Goal: Task Accomplishment & Management: Manage account settings

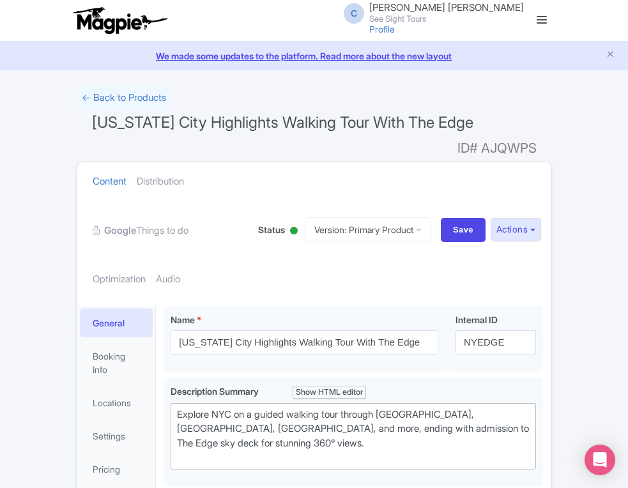
scroll to position [534, 0]
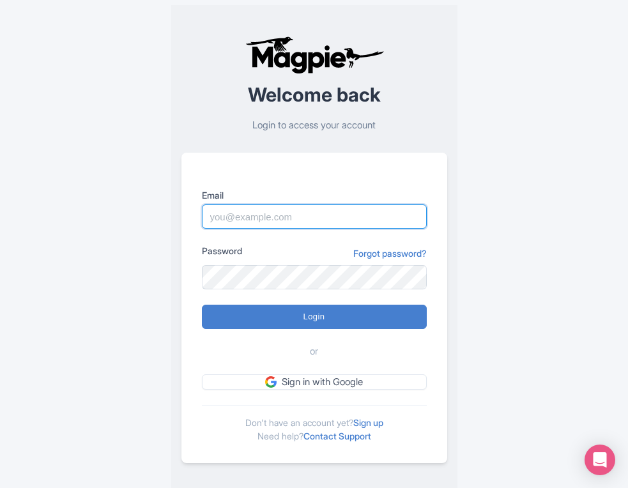
click at [249, 216] on input "Email" at bounding box center [314, 216] width 225 height 24
type input "connor@seesight-tours.com"
click at [202, 305] on input "Login" at bounding box center [314, 317] width 225 height 24
type input "Logging in..."
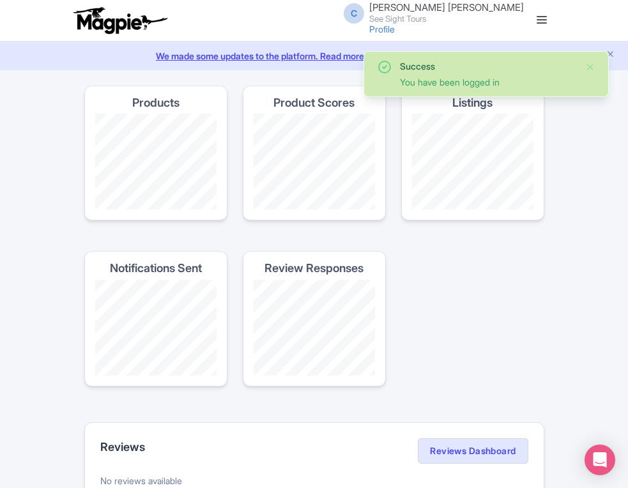
click at [543, 21] on link at bounding box center [541, 20] width 20 height 20
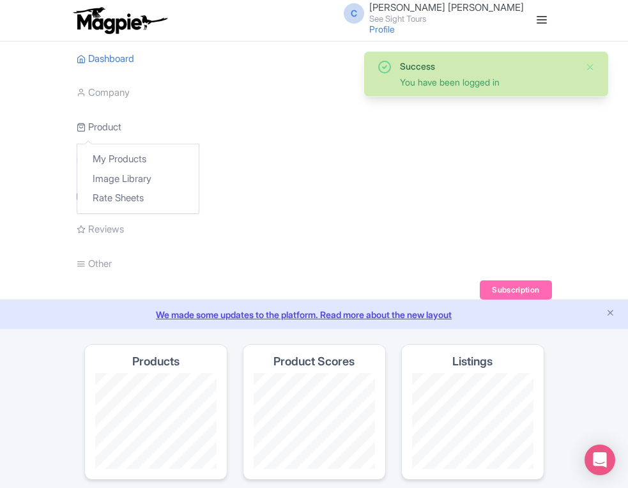
click at [99, 130] on link "Product" at bounding box center [99, 127] width 45 height 35
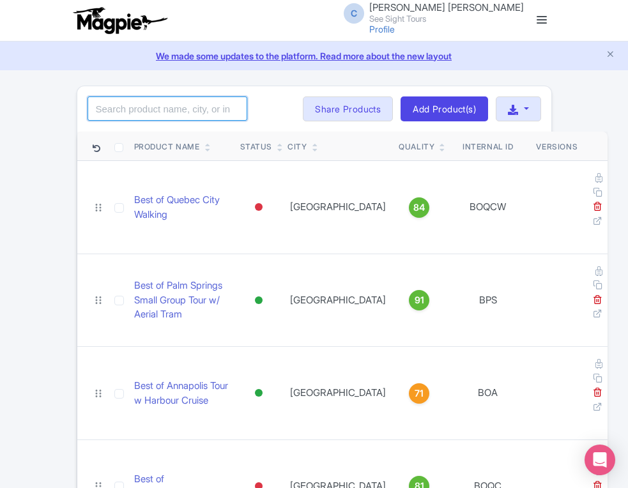
click at [139, 102] on input "search" at bounding box center [167, 108] width 160 height 24
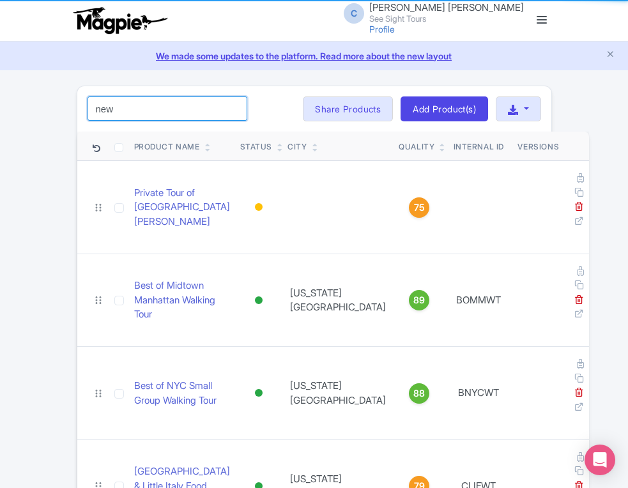
type input "New York"
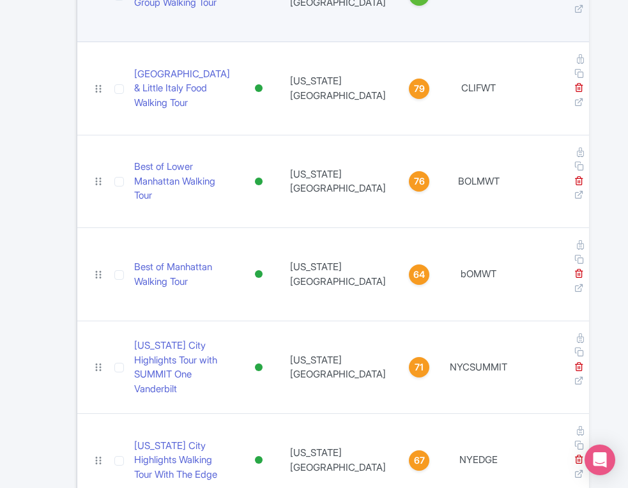
scroll to position [306, 0]
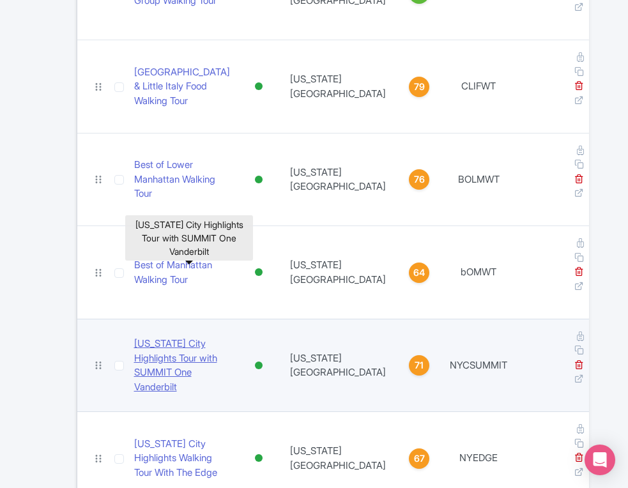
click at [183, 336] on link "[US_STATE] City Highlights Tour with SUMMIT One Vanderbilt" at bounding box center [182, 364] width 96 height 57
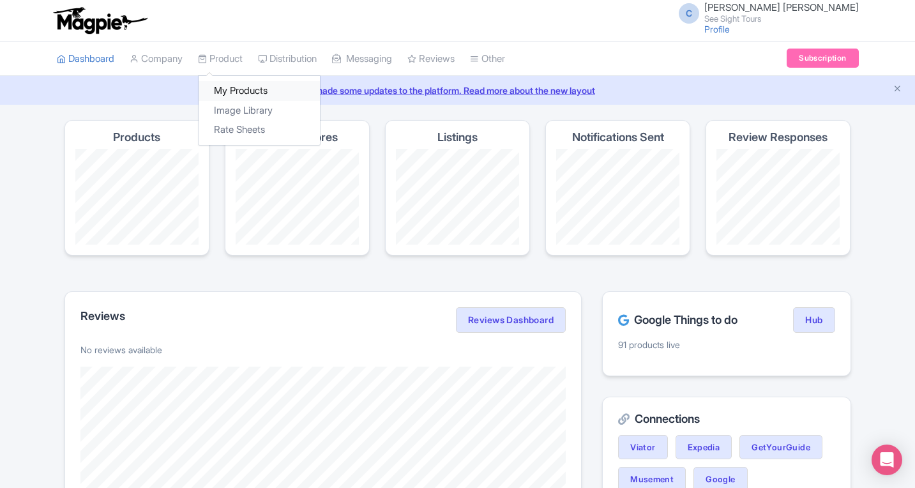
click at [223, 86] on link "My Products" at bounding box center [259, 91] width 121 height 20
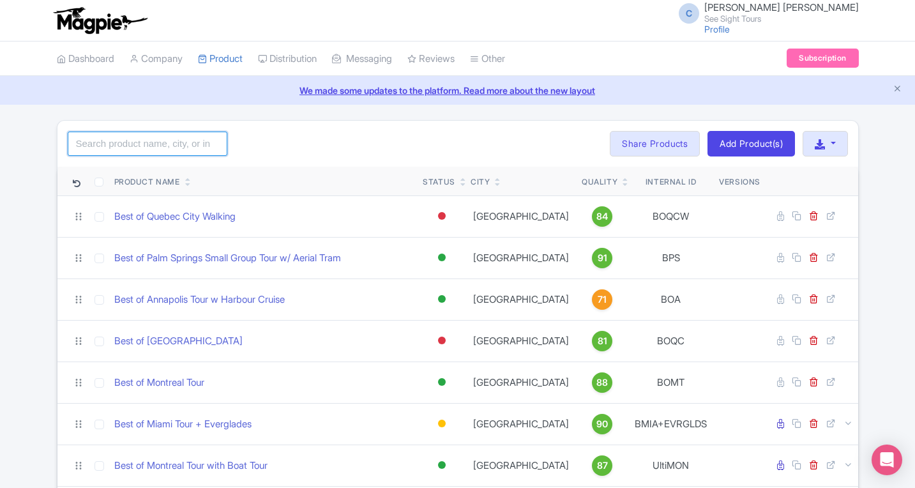
click at [154, 150] on input "search" at bounding box center [148, 144] width 160 height 24
type input "new york"
click button "Search" at bounding box center [0, 0] width 0 height 0
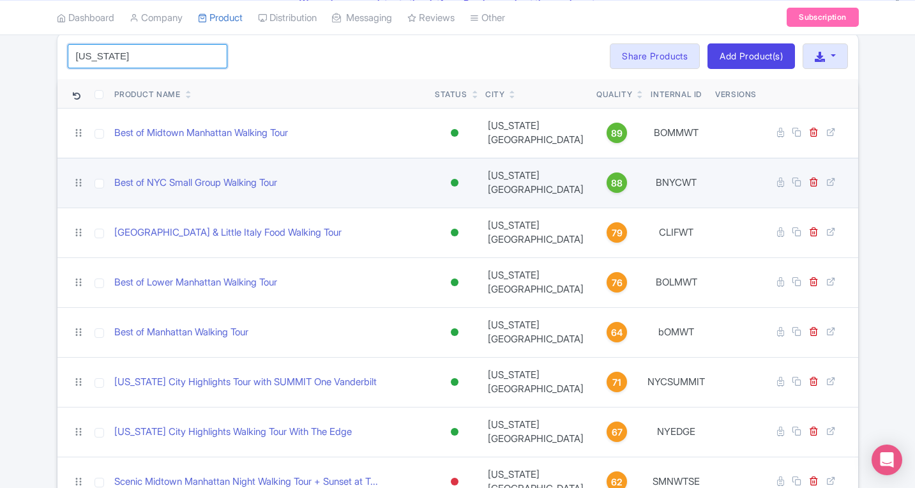
scroll to position [87, 0]
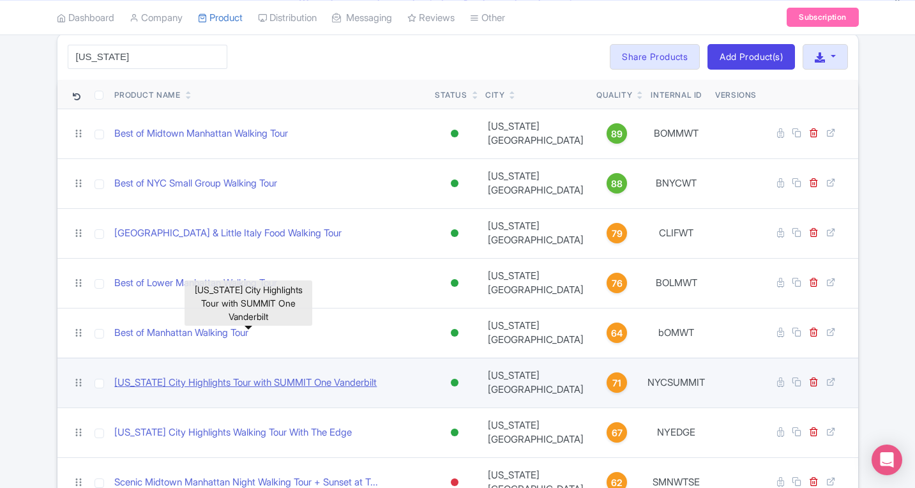
click at [261, 375] on link "[US_STATE] City Highlights Tour with SUMMIT One Vanderbilt" at bounding box center [245, 382] width 262 height 15
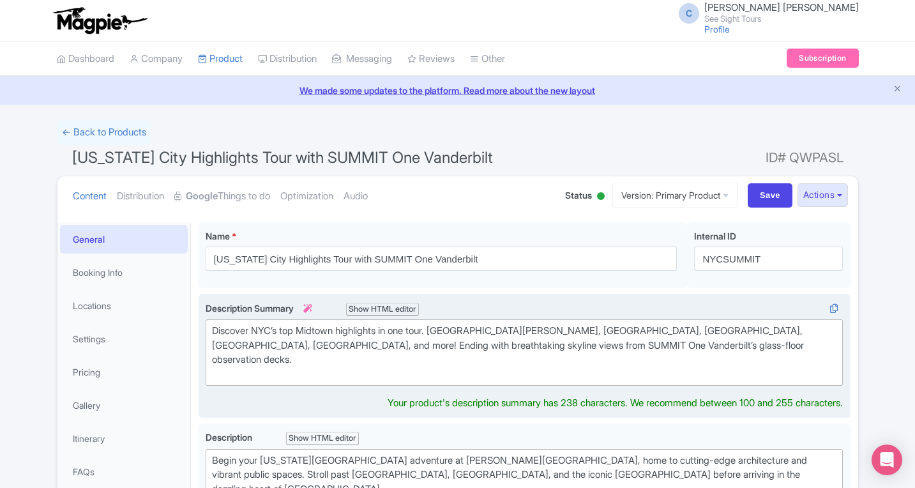
click at [240, 331] on div "Discover NYC’s top Midtown highlights in one tour. [GEOGRAPHIC_DATA][PERSON_NAM…" at bounding box center [524, 352] width 625 height 57
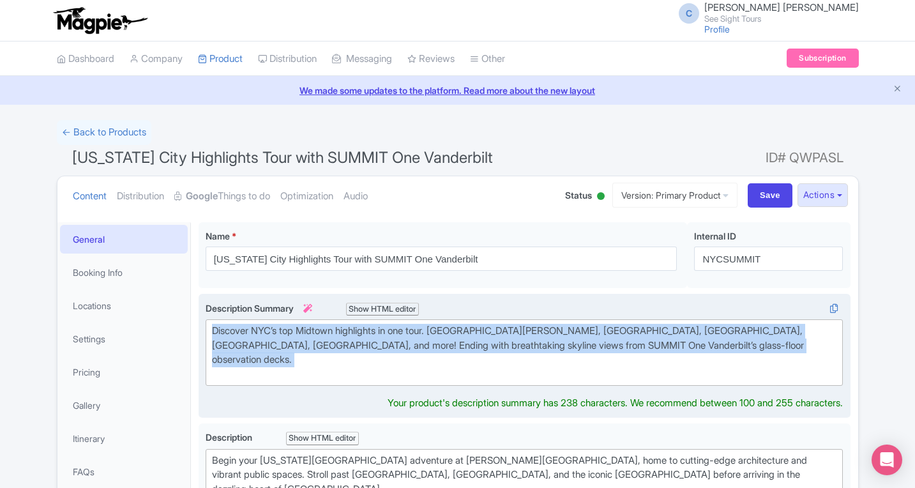
click at [240, 331] on div "Discover NYC’s top Midtown highlights in one tour. [GEOGRAPHIC_DATA][PERSON_NAM…" at bounding box center [524, 352] width 625 height 57
paste trix-editor "Explore Grand Central Terminal with your guide, then enjoy included tickets to …"
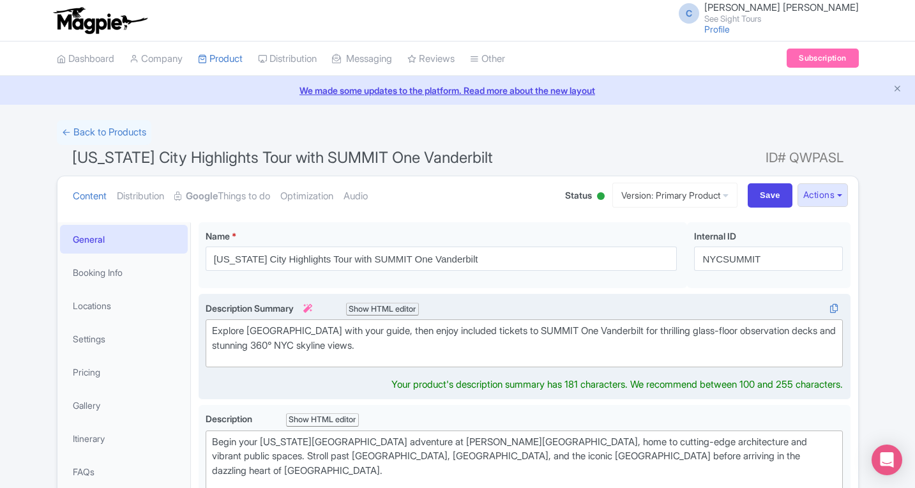
type trix-editor "<div>Explore Grand Central Terminal with your guide, then enjoy included ticket…"
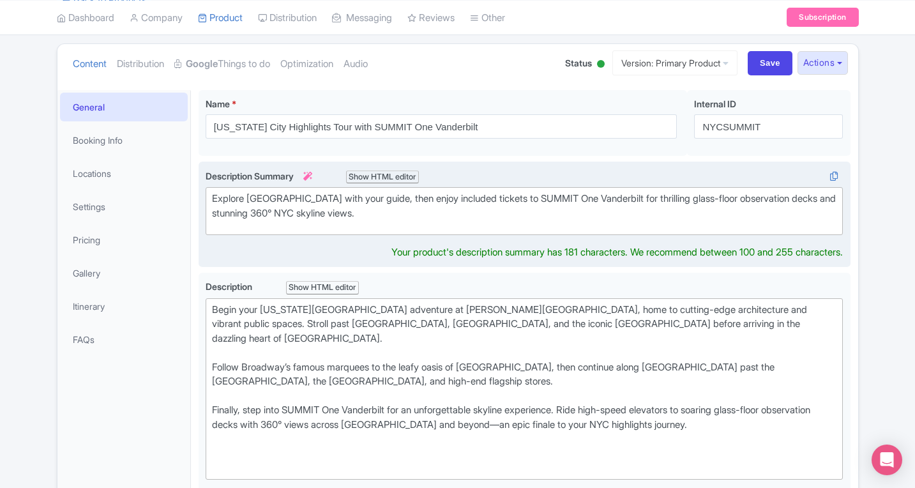
scroll to position [135, 0]
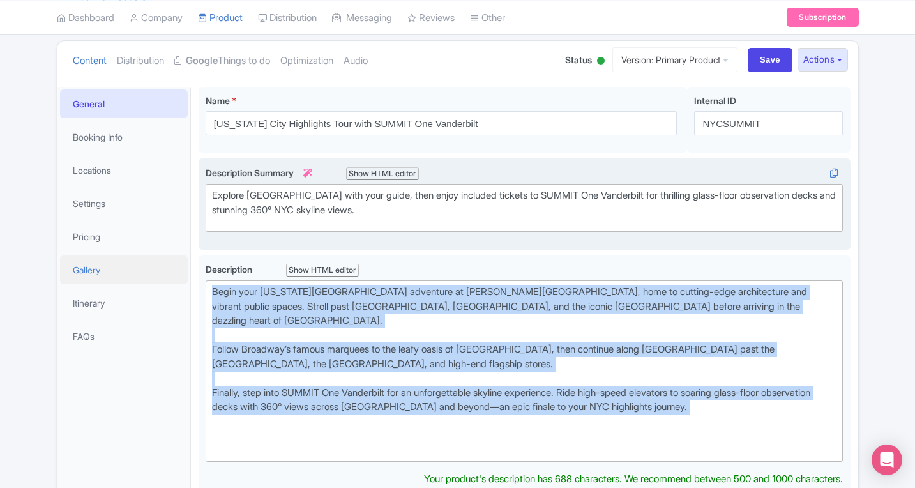
drag, startPoint x: 731, startPoint y: 411, endPoint x: 161, endPoint y: 271, distance: 587.1
paste trix-editor "Discover one of New York City’s most iconic landmarks before ending your journe…"
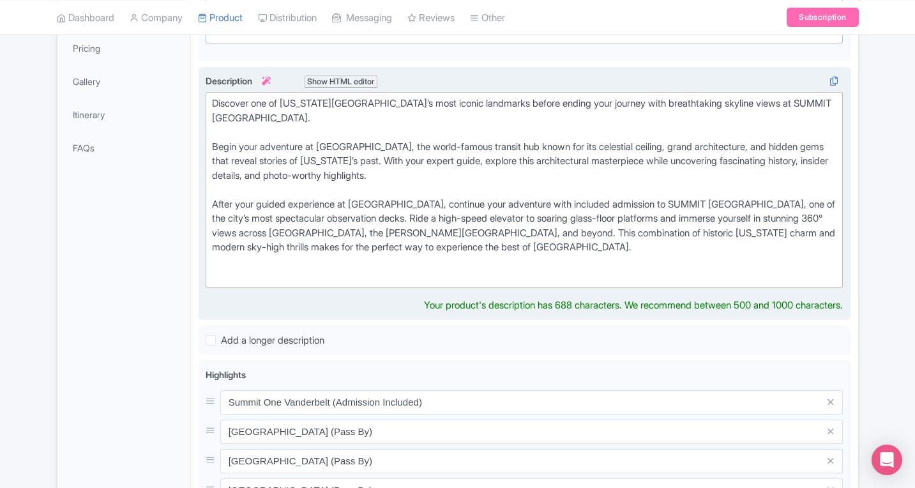
scroll to position [323, 0]
type trix-editor "<div>Discover one of New York City’s most iconic landmarks before ending your j…"
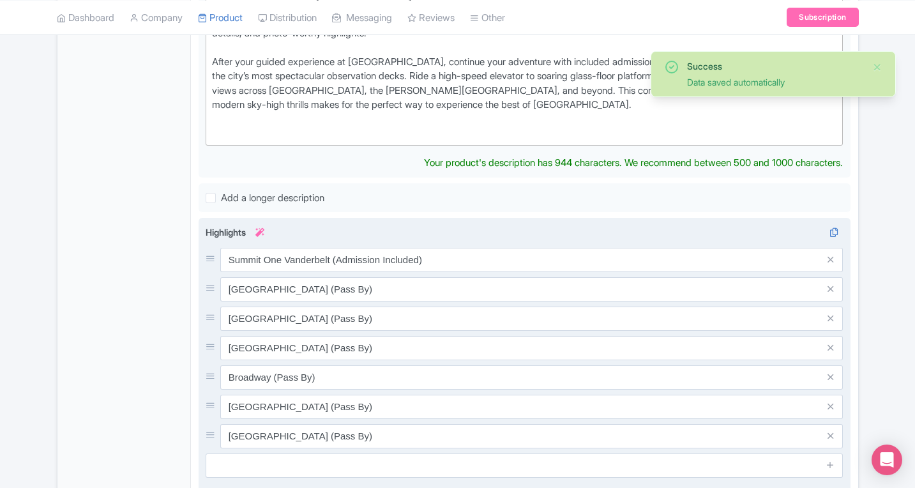
scroll to position [476, 0]
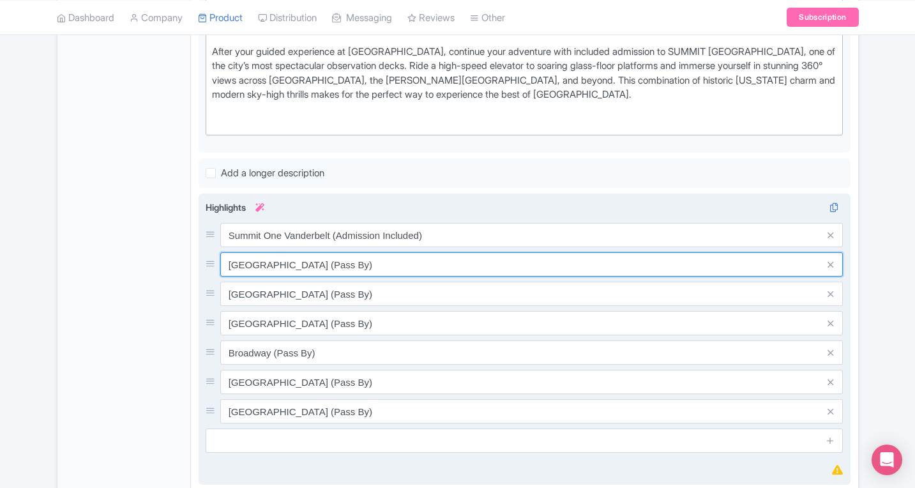
click at [377, 277] on div "Summit One Vanderbelt (Admission Included) Empire State Building (Pass By) Penn…" at bounding box center [525, 323] width 638 height 200
drag, startPoint x: 388, startPoint y: 264, endPoint x: 216, endPoint y: 265, distance: 172.4
click at [216, 265] on div "Empire State Building (Pass By)" at bounding box center [525, 264] width 638 height 24
drag, startPoint x: 359, startPoint y: 266, endPoint x: 325, endPoint y: 266, distance: 34.5
click at [325, 247] on input "Grand Central Station Narrated Tour" at bounding box center [531, 235] width 623 height 24
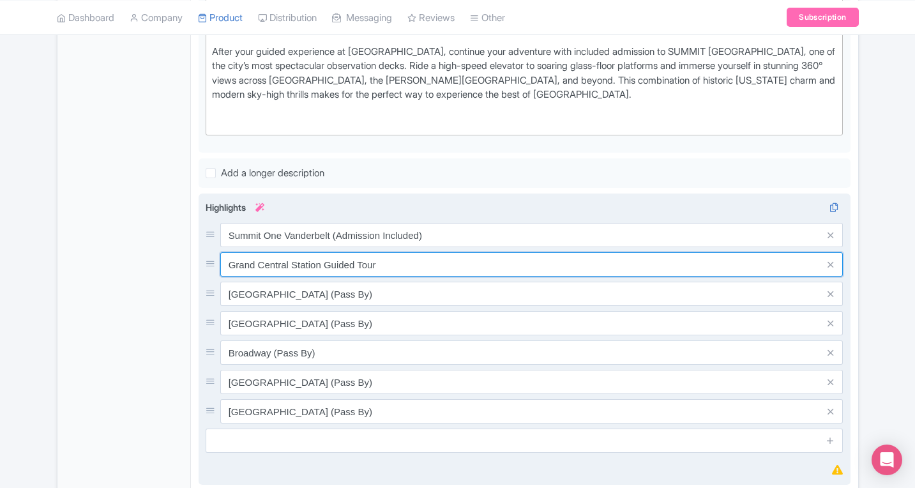
type input "Grand Central Station Guided Tour"
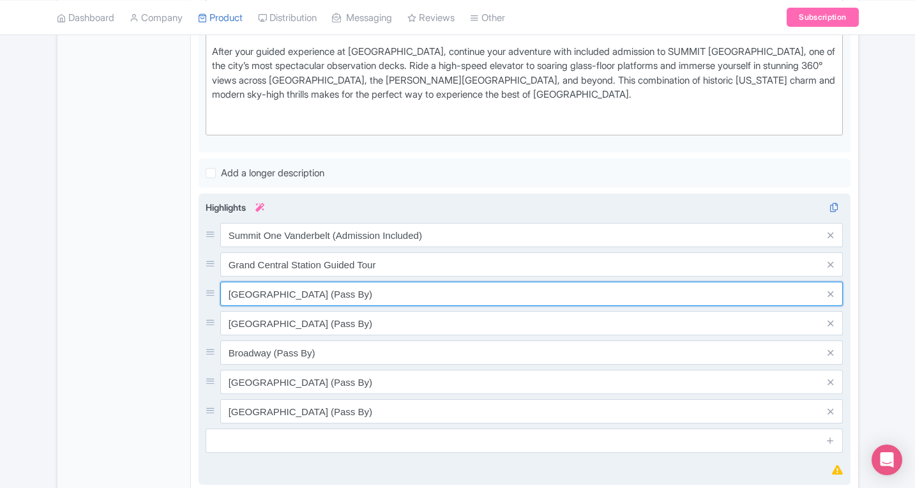
click at [360, 247] on input "Penn Station (Pass By)" at bounding box center [531, 235] width 623 height 24
drag, startPoint x: 363, startPoint y: 294, endPoint x: 216, endPoint y: 293, distance: 146.2
click at [216, 293] on div "Penn Station (Pass By)" at bounding box center [525, 294] width 638 height 24
type input "Small Group Tour (Max 12 People)"
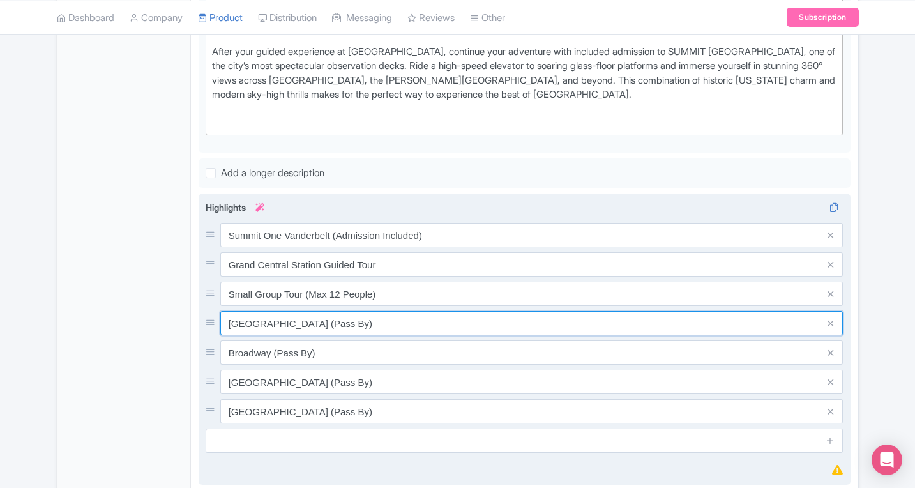
drag, startPoint x: 357, startPoint y: 319, endPoint x: 212, endPoint y: 318, distance: 145.6
click at [212, 318] on div "Madison Garden (Pass By)" at bounding box center [525, 323] width 638 height 24
type input "Guided Tour of New York City"
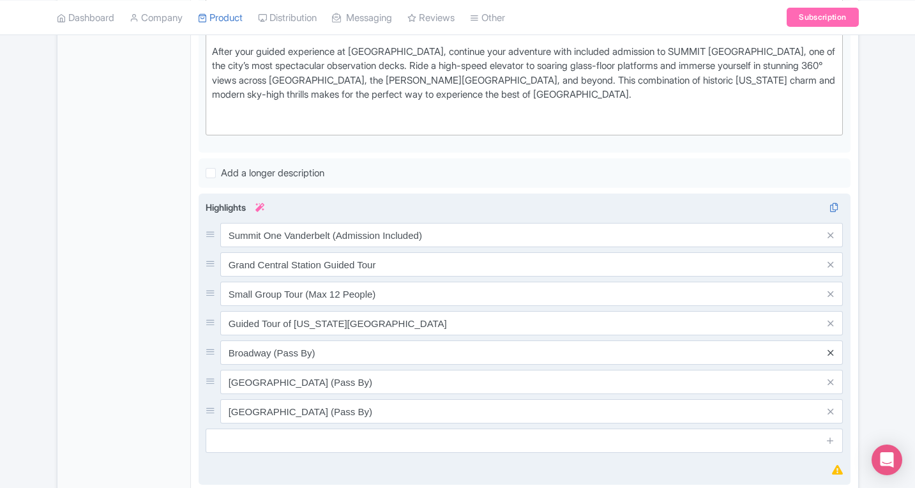
click at [831, 354] on icon at bounding box center [830, 353] width 6 height 10
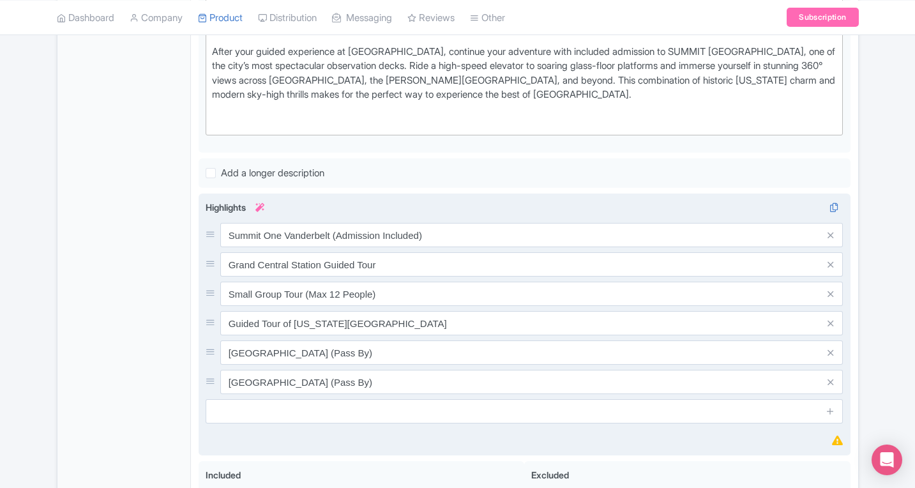
click at [831, 354] on icon at bounding box center [830, 353] width 6 height 10
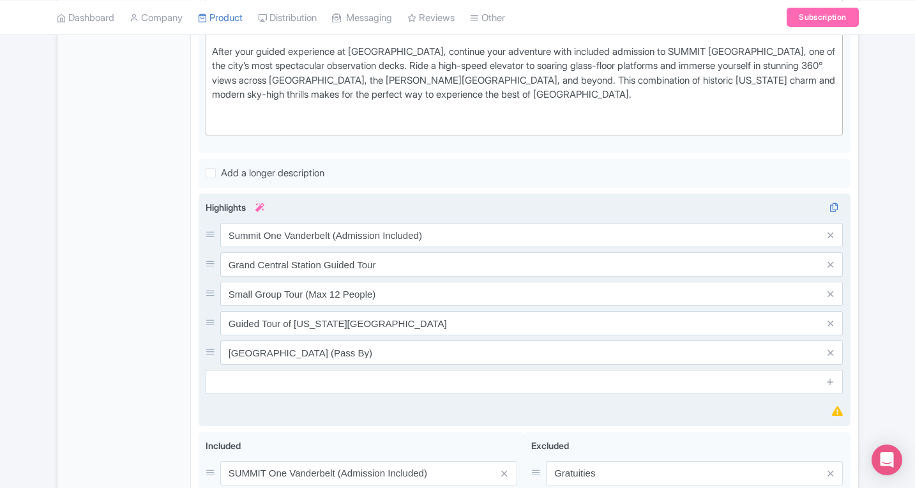
click at [831, 354] on icon at bounding box center [830, 353] width 6 height 10
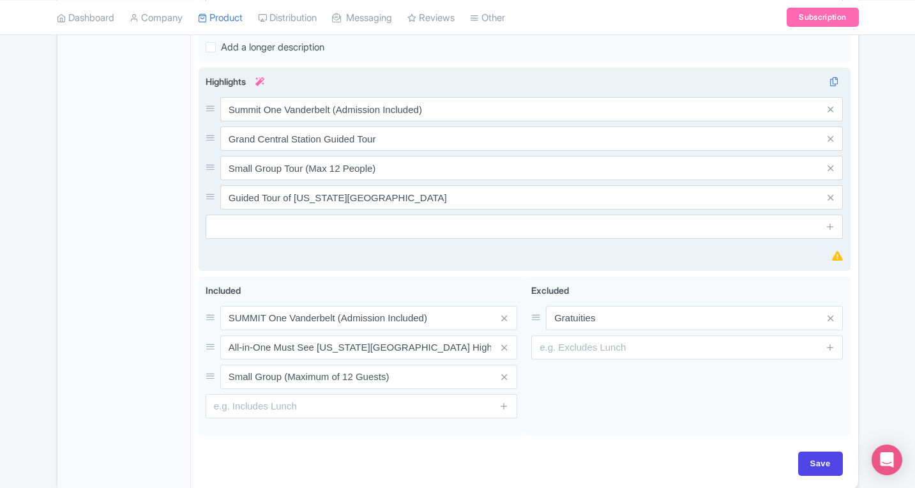
scroll to position [601, 0]
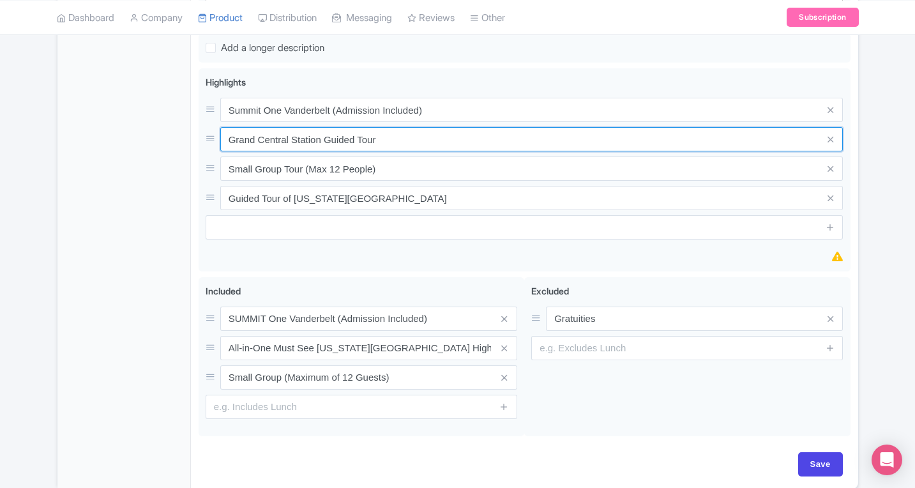
drag, startPoint x: 395, startPoint y: 136, endPoint x: 210, endPoint y: 130, distance: 184.6
click at [211, 130] on div "Grand Central Station Guided Tour" at bounding box center [525, 139] width 638 height 24
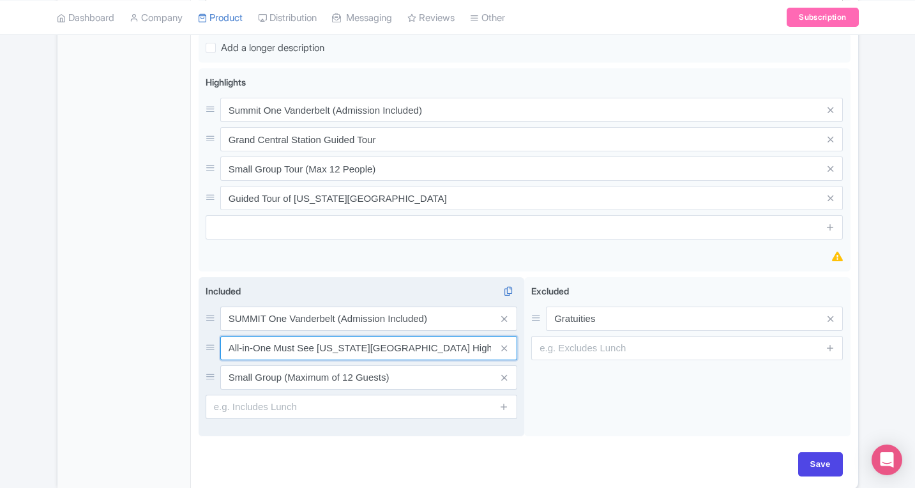
drag, startPoint x: 439, startPoint y: 357, endPoint x: 283, endPoint y: 335, distance: 156.8
click at [283, 335] on div "SUMMIT One Vanderbelt (Admission Included) All-in-One Must See New York City Hi…" at bounding box center [362, 347] width 312 height 83
paste input "Grand Central Station Guided Tour"
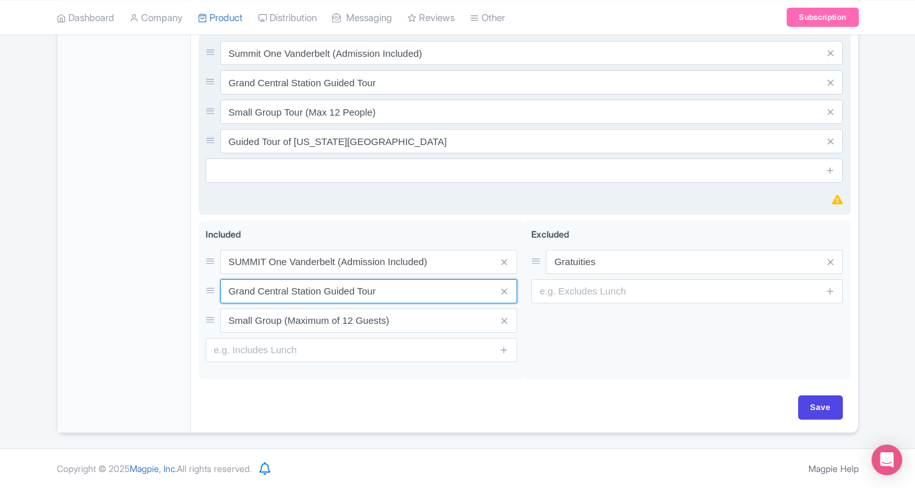
scroll to position [658, 0]
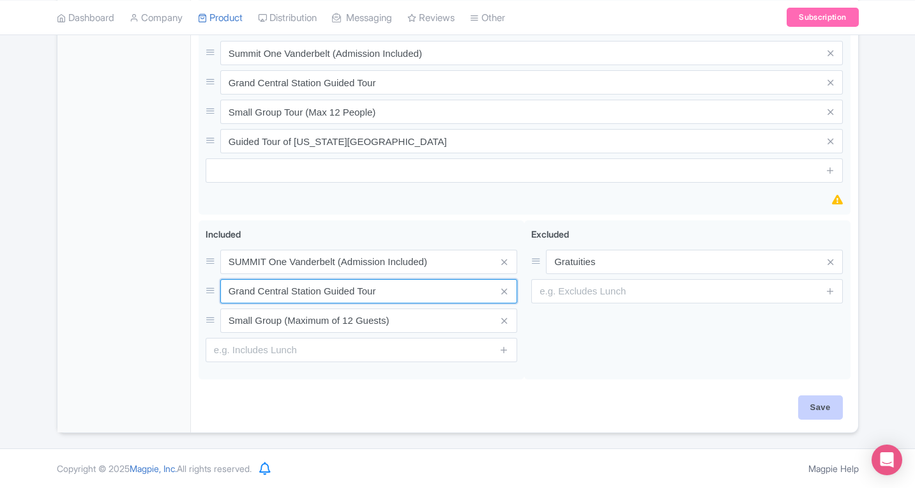
type input "Grand Central Station Guided Tour"
click at [816, 403] on input "Save" at bounding box center [820, 407] width 45 height 24
type input "Saving..."
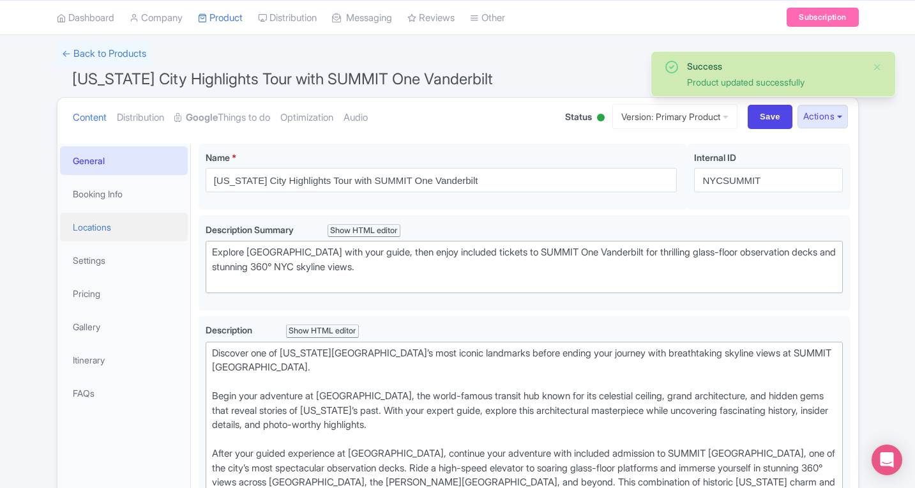
scroll to position [78, 0]
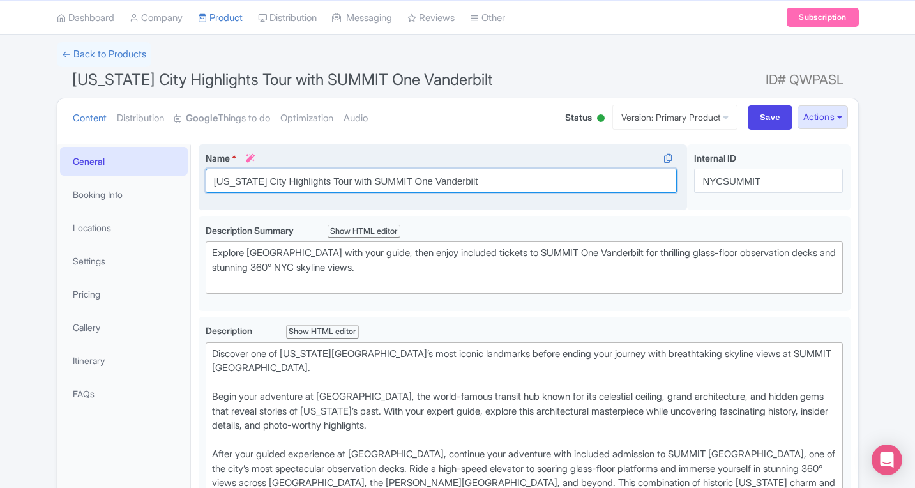
click at [372, 176] on input "[US_STATE] City Highlights Tour with SUMMIT One Vanderbilt" at bounding box center [442, 181] width 472 height 24
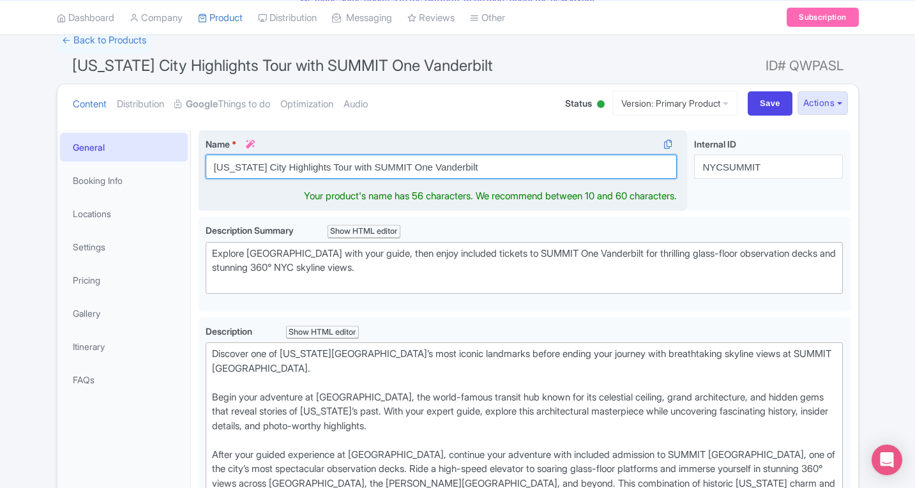
click at [372, 176] on input "New York City Highlights Tour with SUMMIT One Vanderbilt" at bounding box center [442, 166] width 472 height 24
paste input "Summit One Vanderbilt with Secrets of Grand Central Station Tour"
drag, startPoint x: 331, startPoint y: 169, endPoint x: 317, endPoint y: 170, distance: 14.1
click at [317, 170] on input "Summit One Vanderbilt with Secrets of Grand Central Station Tour" at bounding box center [442, 166] width 472 height 24
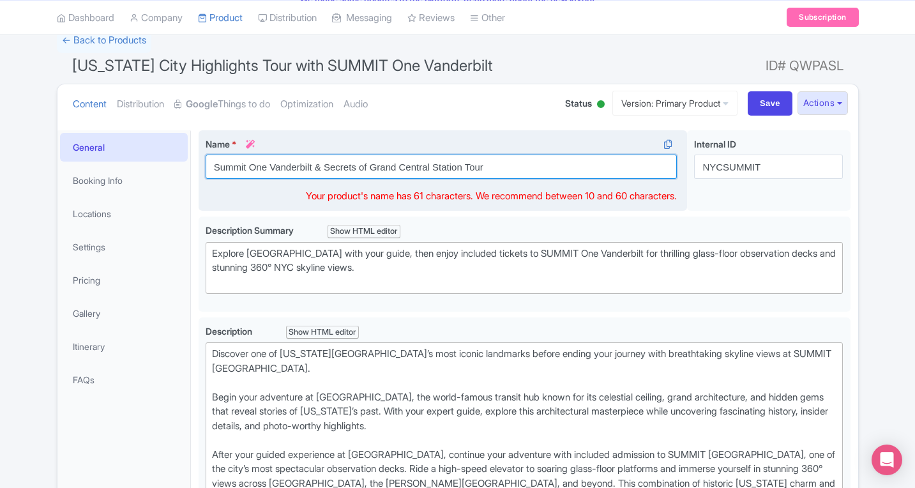
type input "Summit One Vanderbilt & Secrets of Grand Central Station Tour"
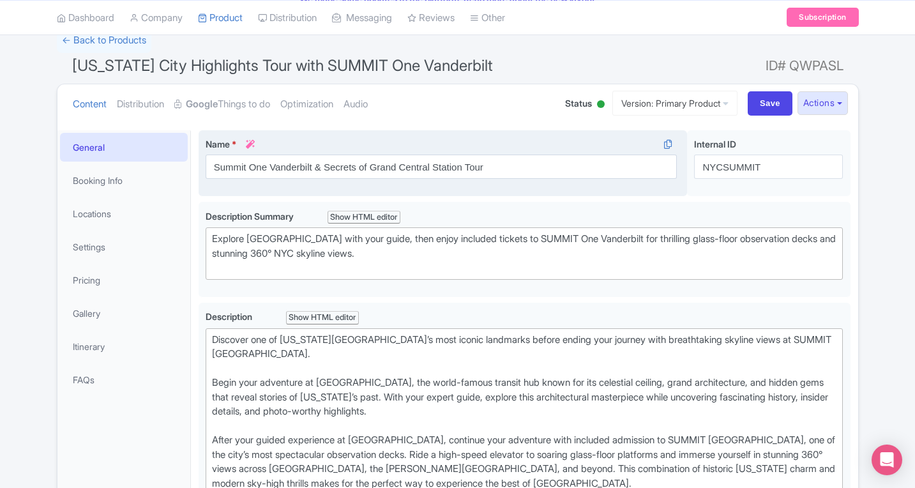
click at [274, 200] on div "New York City Highlights Tour with SUMMIT One Vanderbilt Name * i Summit One Va…" at bounding box center [525, 165] width 652 height 71
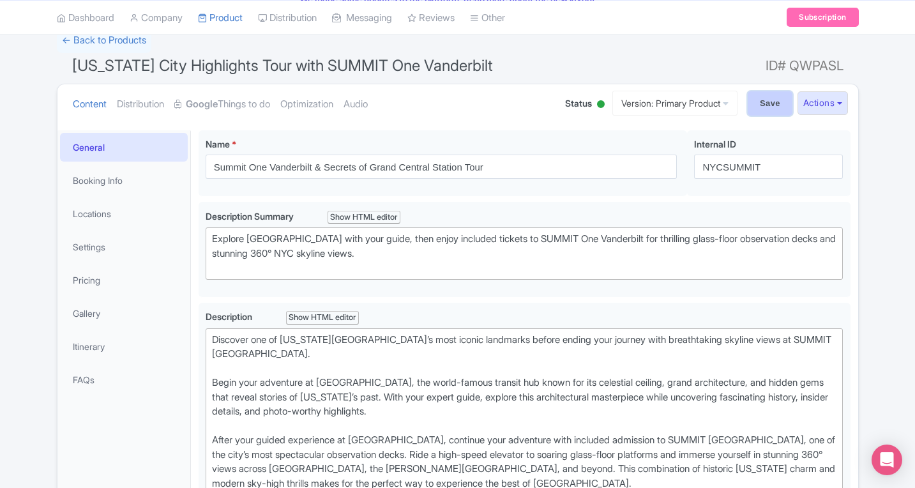
click at [774, 100] on input "Save" at bounding box center [770, 103] width 45 height 24
type input "Saving..."
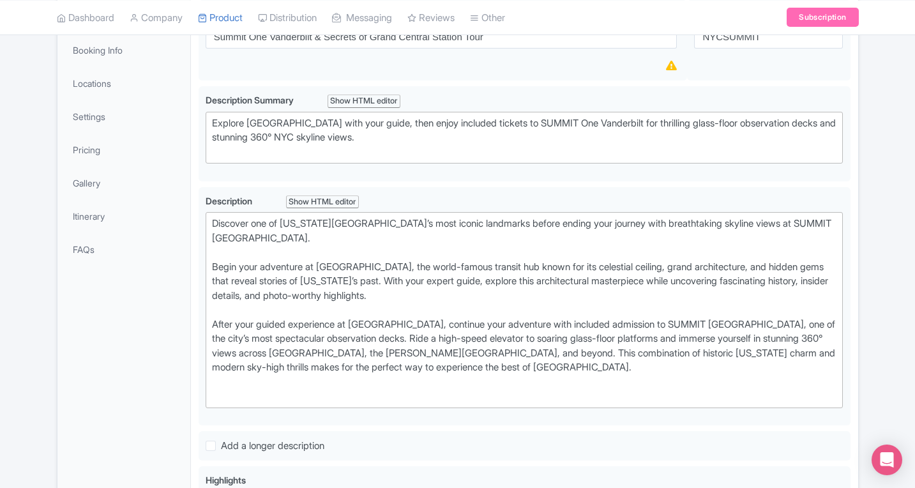
scroll to position [5, 0]
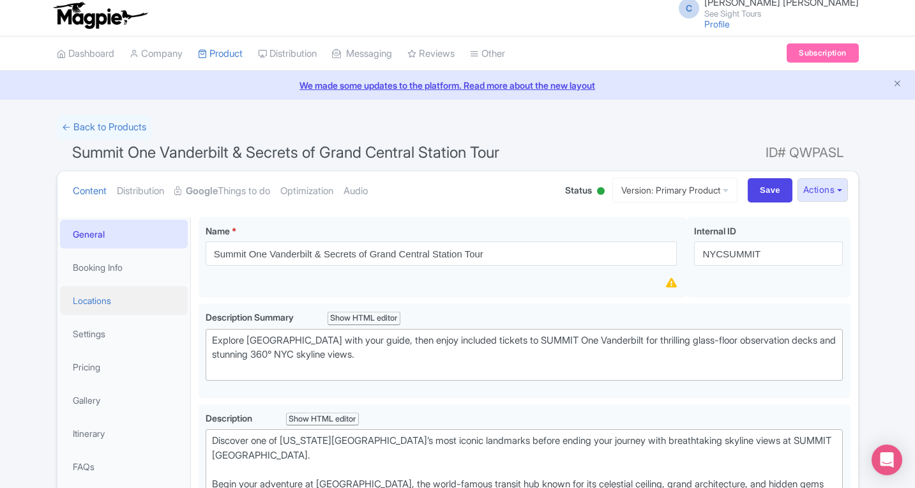
click at [99, 294] on link "Locations" at bounding box center [124, 300] width 128 height 29
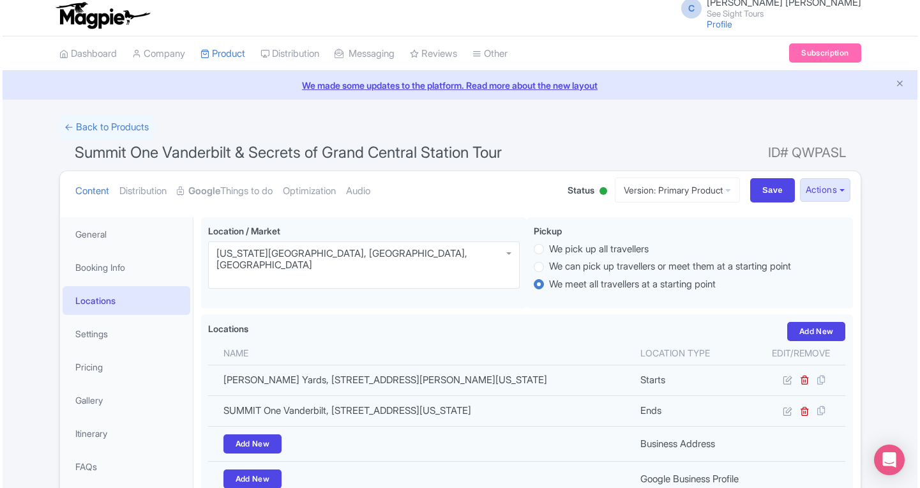
scroll to position [236, 0]
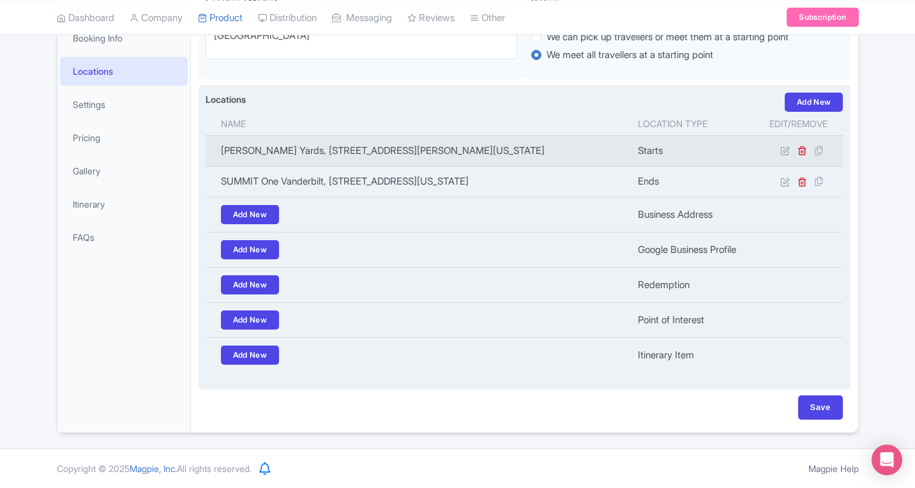
click at [778, 148] on td at bounding box center [799, 150] width 89 height 31
click at [784, 150] on icon at bounding box center [785, 151] width 10 height 10
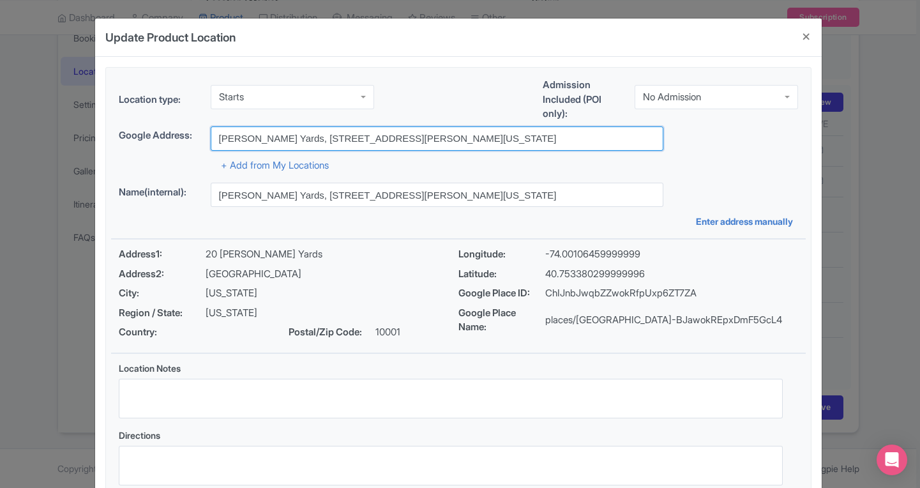
click at [413, 135] on input "[PERSON_NAME] Yards, [STREET_ADDRESS][PERSON_NAME][US_STATE]" at bounding box center [437, 138] width 453 height 24
click at [413, 135] on input "Hudson Yards, 20 Hudson Yards, New York, NY, USA" at bounding box center [437, 138] width 453 height 24
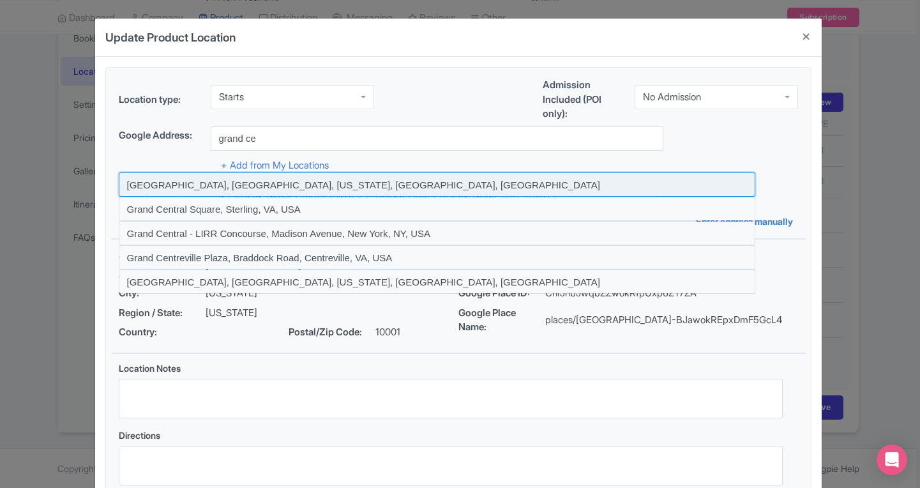
click at [232, 186] on input at bounding box center [437, 184] width 636 height 24
type input "[GEOGRAPHIC_DATA], [GEOGRAPHIC_DATA], [US_STATE], [GEOGRAPHIC_DATA], [GEOGRAPHI…"
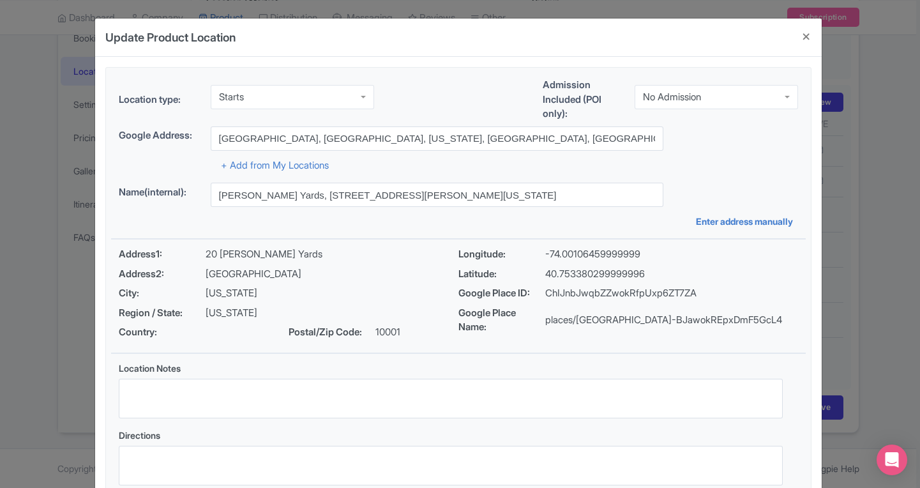
type input "[GEOGRAPHIC_DATA], [GEOGRAPHIC_DATA], [US_STATE], [GEOGRAPHIC_DATA], [GEOGRAPHI…"
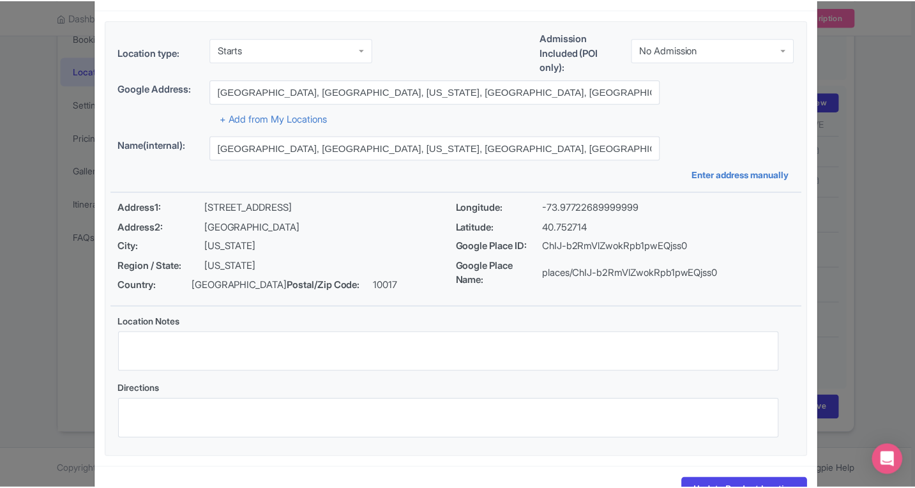
scroll to position [91, 0]
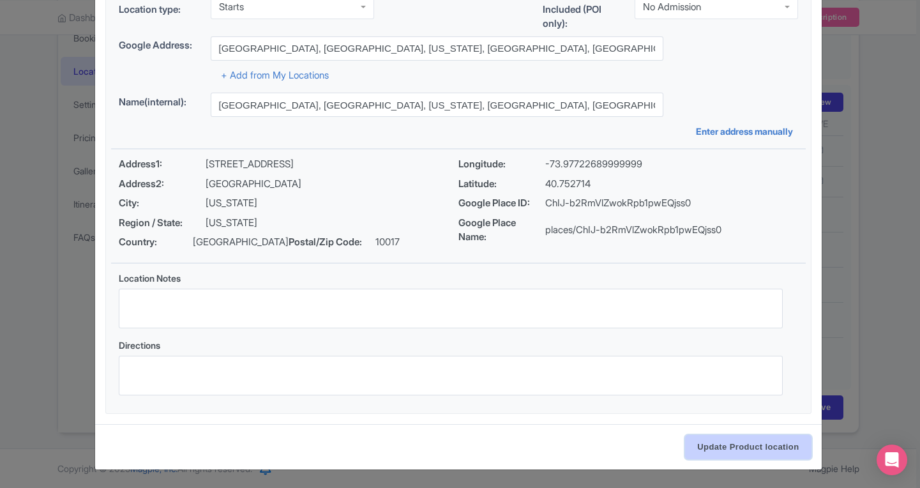
click at [767, 453] on input "Update Product location" at bounding box center [748, 447] width 126 height 24
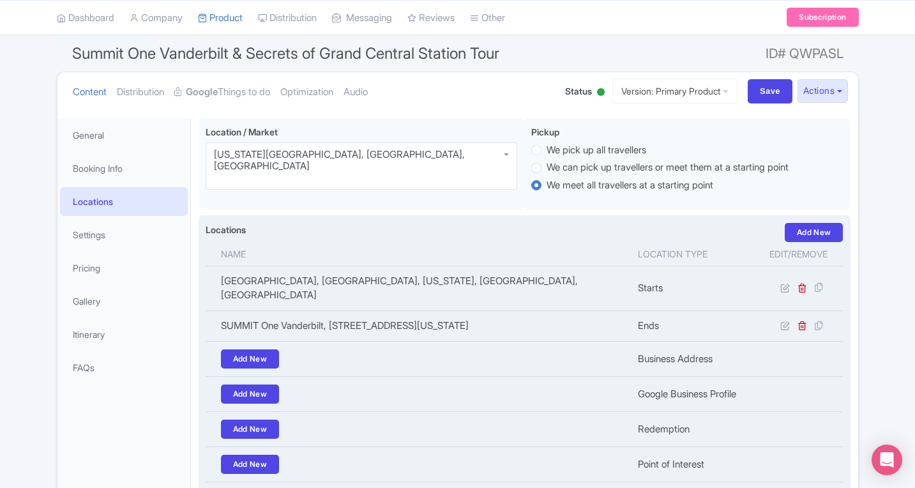
scroll to position [0, 0]
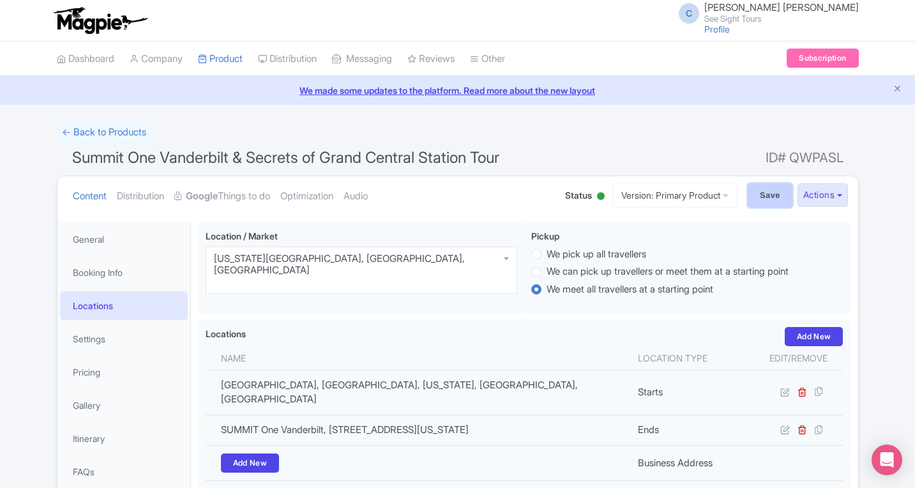
click at [764, 191] on input "Save" at bounding box center [770, 195] width 45 height 24
type input "Update Product"
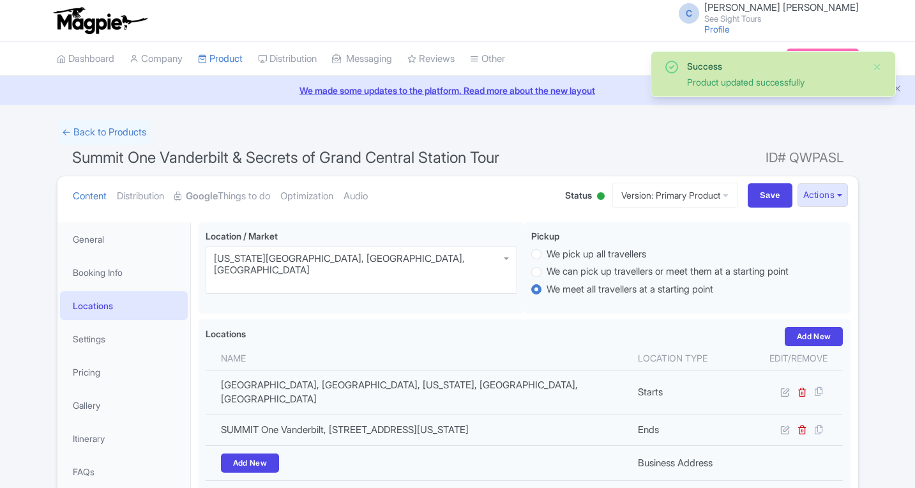
scroll to position [222, 0]
